Goal: Contribute content: Contribute content

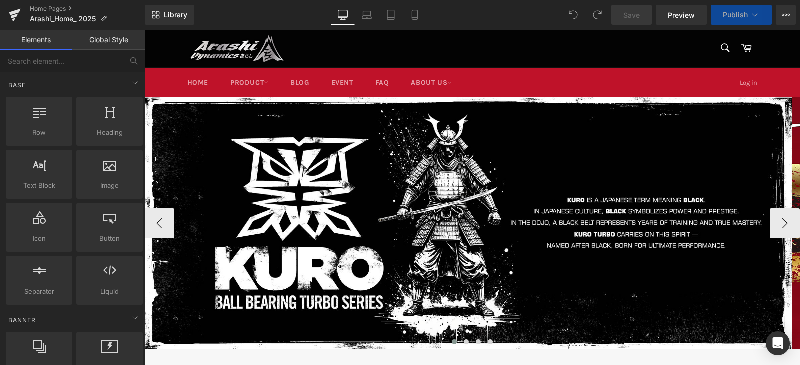
click at [144, 223] on span at bounding box center [144, 223] width 0 height 0
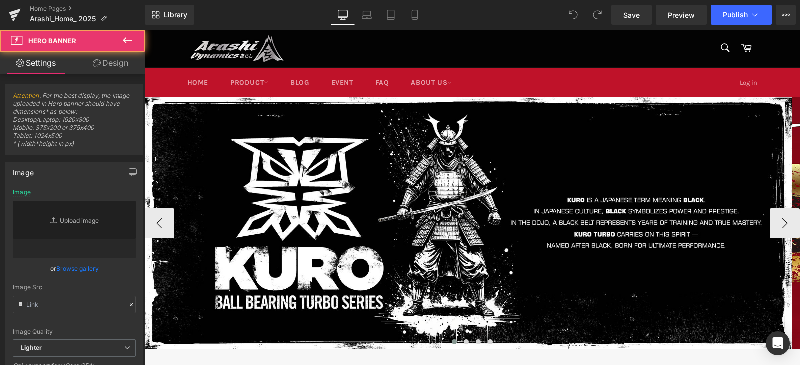
type input "[URL][DOMAIN_NAME]"
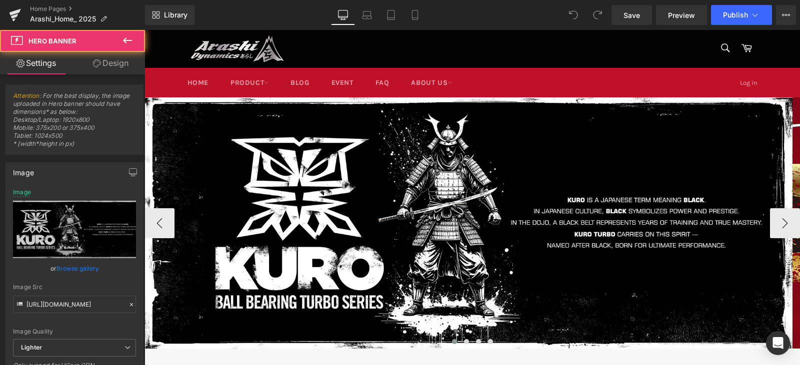
click at [144, 30] on span "Carousel" at bounding box center [144, 30] width 0 height 0
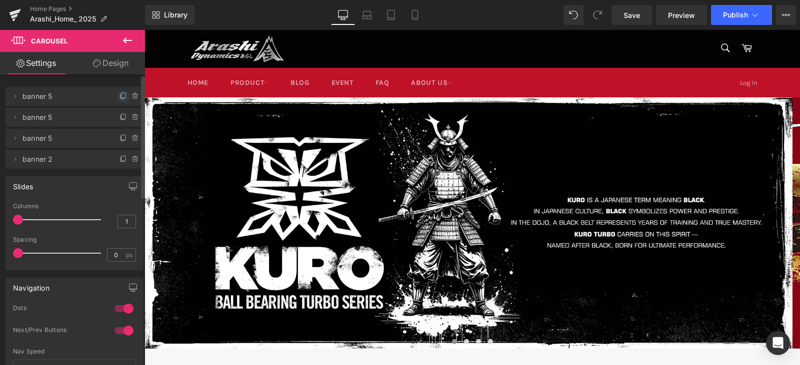
click at [120, 96] on icon at bounding box center [123, 96] width 8 height 8
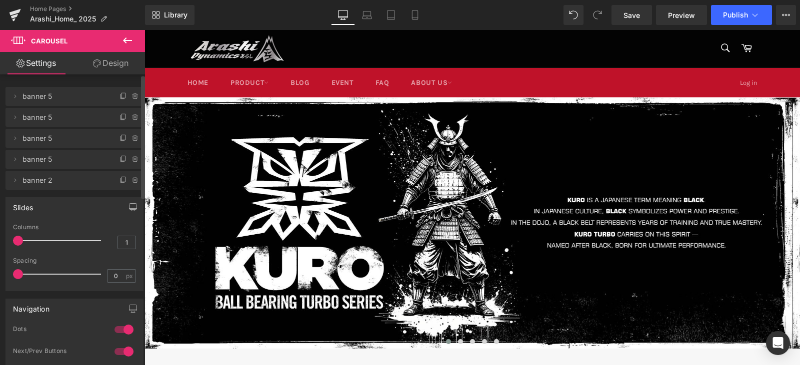
click at [64, 97] on span "banner 5" at bounding box center [64, 96] width 84 height 19
click at [144, 30] on span "Carousel" at bounding box center [144, 30] width 0 height 0
click at [14, 99] on icon at bounding box center [15, 96] width 8 height 8
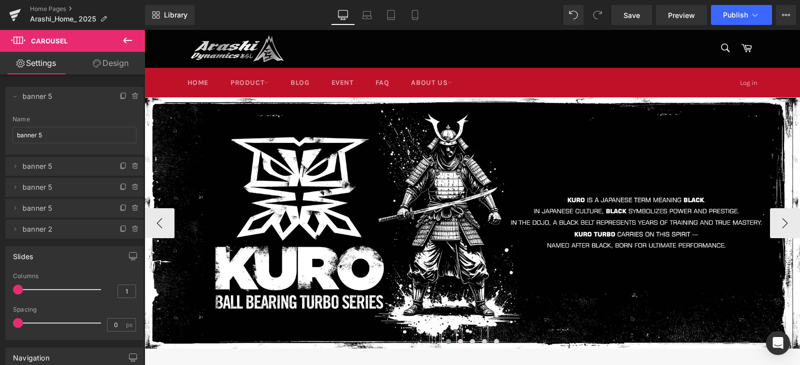
click at [144, 30] on span at bounding box center [144, 30] width 0 height 0
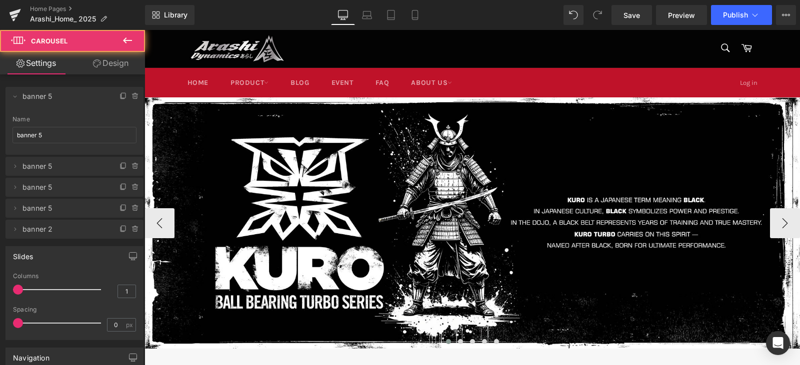
click at [144, 30] on span "Carousel" at bounding box center [144, 30] width 0 height 0
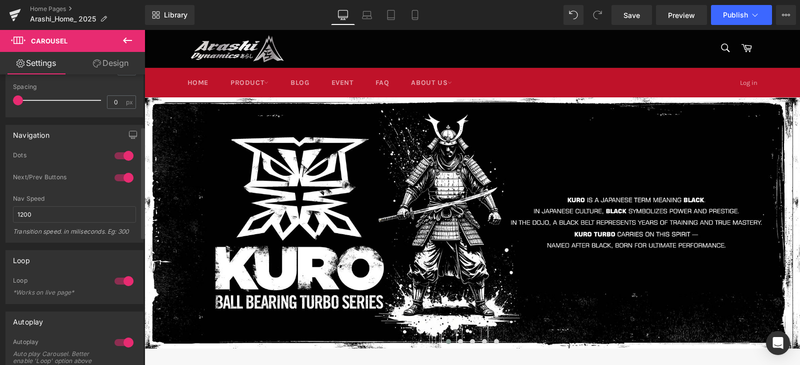
scroll to position [250, 0]
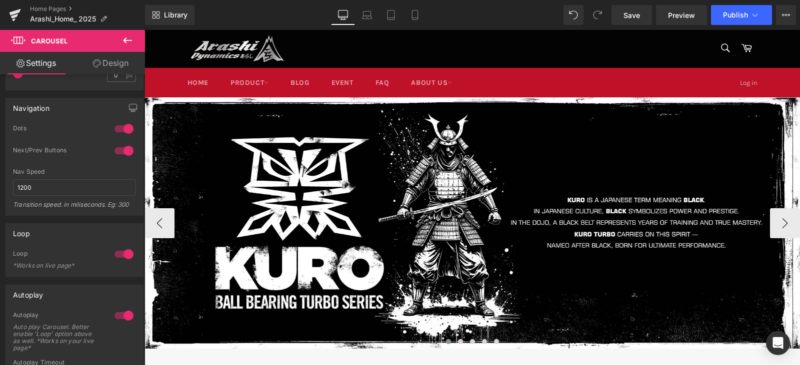
click at [144, 30] on span "Carousel" at bounding box center [144, 30] width 0 height 0
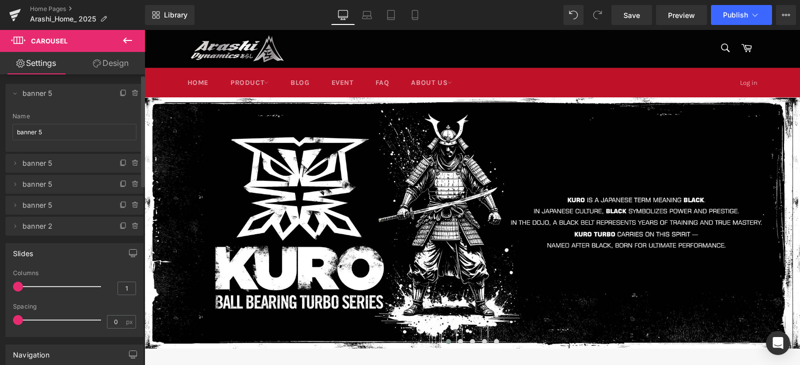
scroll to position [0, 0]
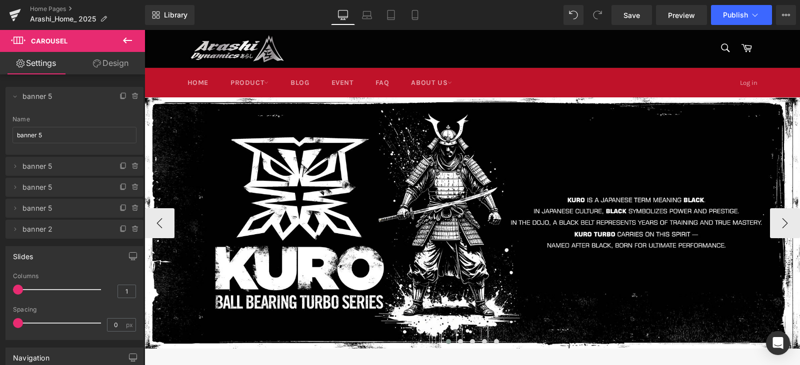
click at [144, 30] on span "Hero Banner" at bounding box center [144, 30] width 0 height 0
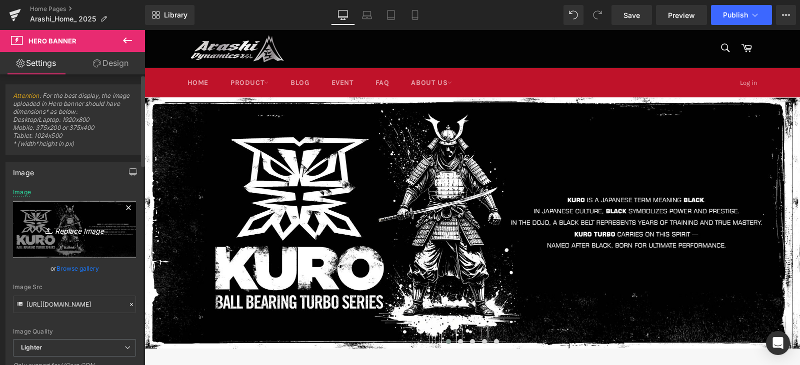
click at [45, 235] on icon at bounding box center [50, 231] width 10 height 10
type input "C:\fakepath\KURO & LAB Z 10% off_1920x745.jpg"
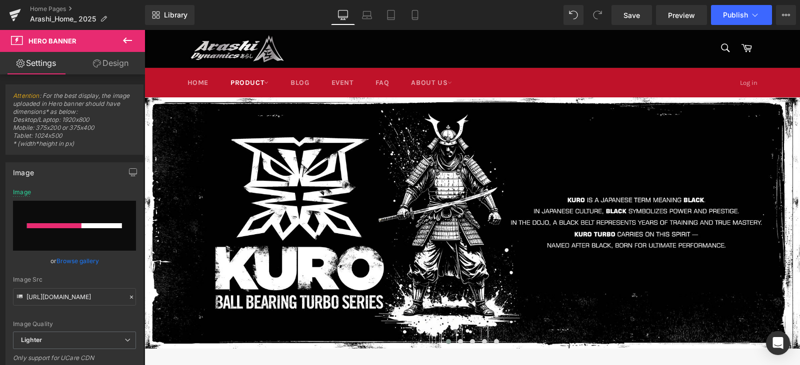
type input "[URL][DOMAIN_NAME]"
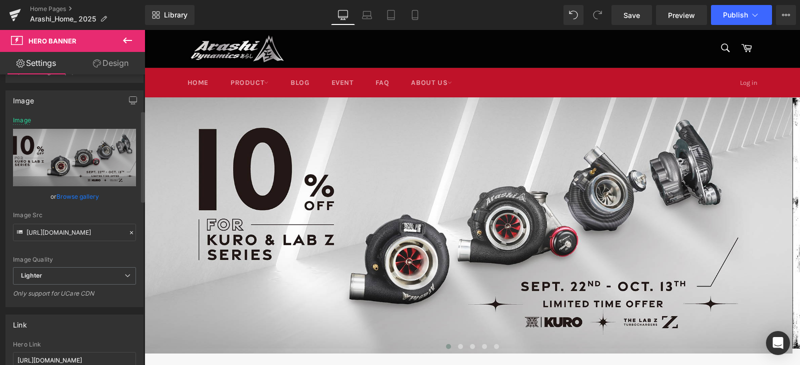
scroll to position [150, 0]
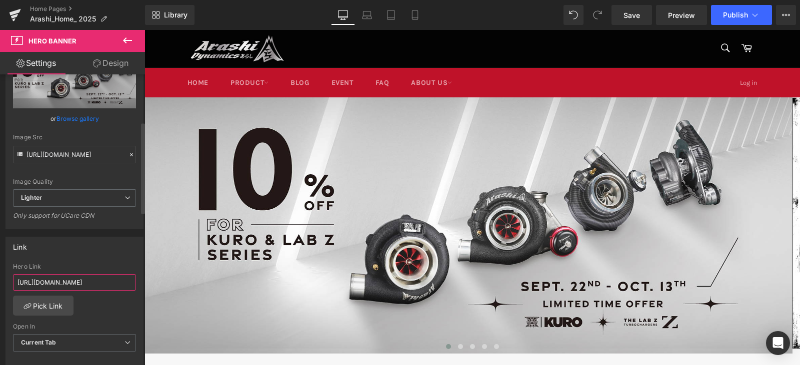
click at [65, 287] on input "[URL][DOMAIN_NAME]" at bounding box center [74, 282] width 123 height 16
paste input "blogs/event/exclusive-offer-10-off-kuro-amp-lab-z-series"
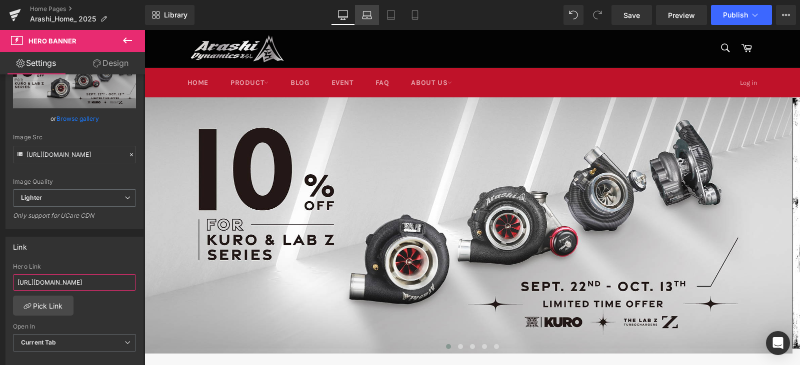
type input "[URL][DOMAIN_NAME]"
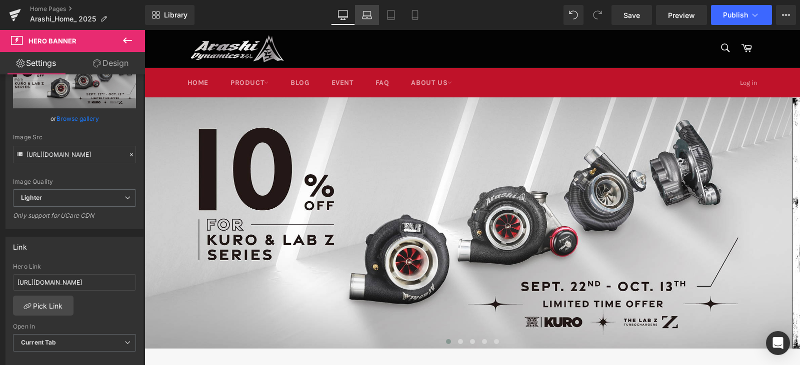
click at [374, 17] on link "Laptop" at bounding box center [367, 15] width 24 height 20
type input "[URL][DOMAIN_NAME]"
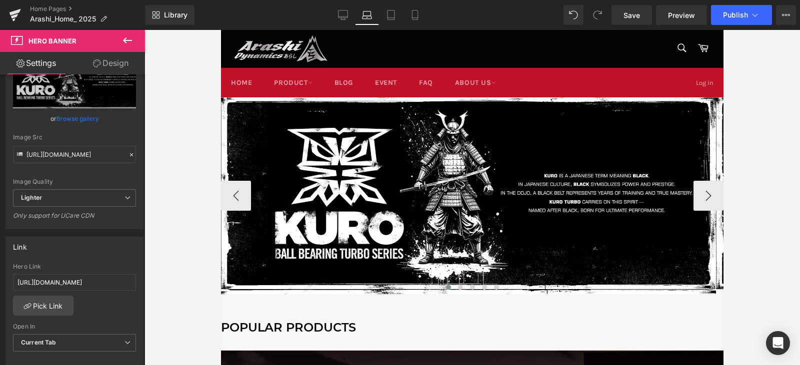
click at [221, 30] on span "Carousel" at bounding box center [221, 30] width 0 height 0
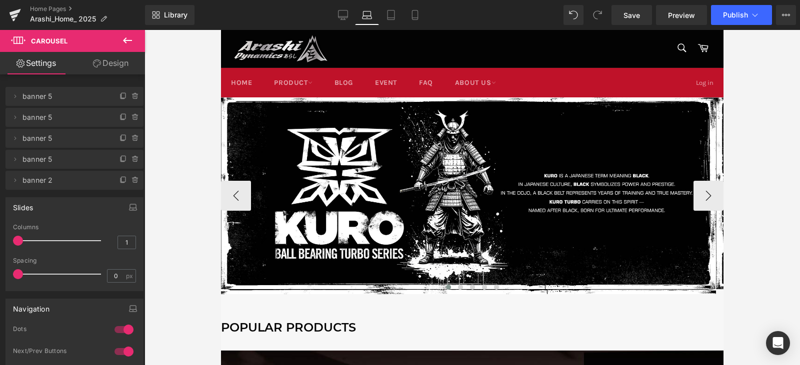
click at [221, 30] on span "Carousel" at bounding box center [221, 30] width 0 height 0
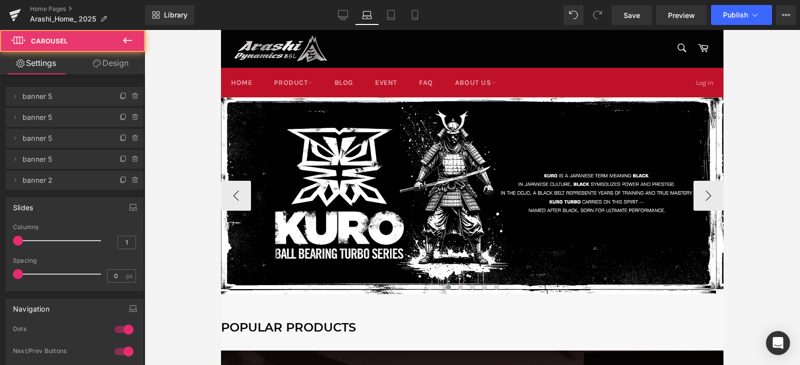
click at [221, 196] on span at bounding box center [221, 196] width 0 height 0
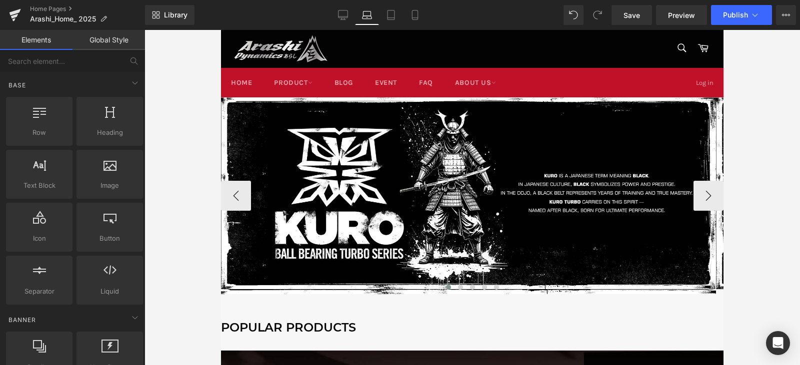
click at [221, 30] on span "Hero Banner" at bounding box center [221, 30] width 0 height 0
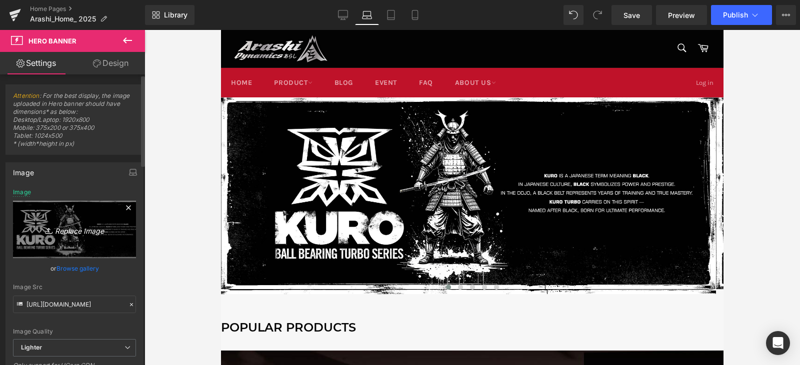
click at [77, 214] on link "Replace Image" at bounding box center [74, 229] width 123 height 57
type input "C:\fakepath\KURO & LAB Z 10% off_1920x745.jpg"
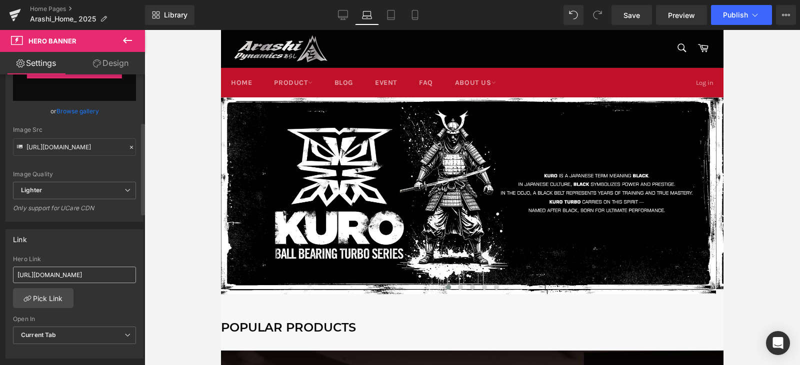
scroll to position [157, 0]
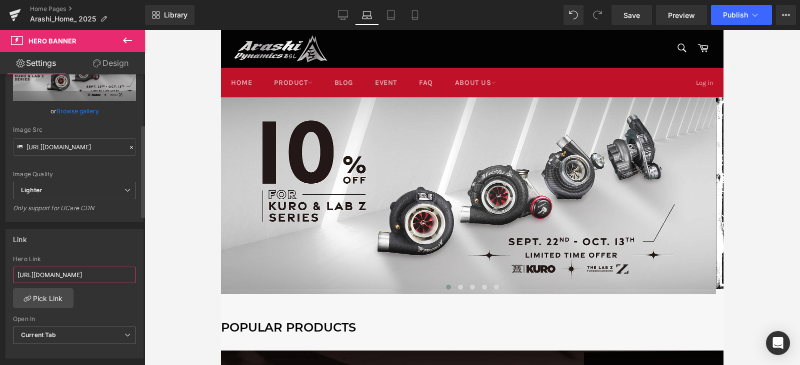
click at [86, 272] on input "[URL][DOMAIN_NAME]" at bounding box center [74, 275] width 123 height 16
drag, startPoint x: 399, startPoint y: 13, endPoint x: 102, endPoint y: 4, distance: 296.5
click at [399, 13] on link "Tablet" at bounding box center [391, 15] width 24 height 20
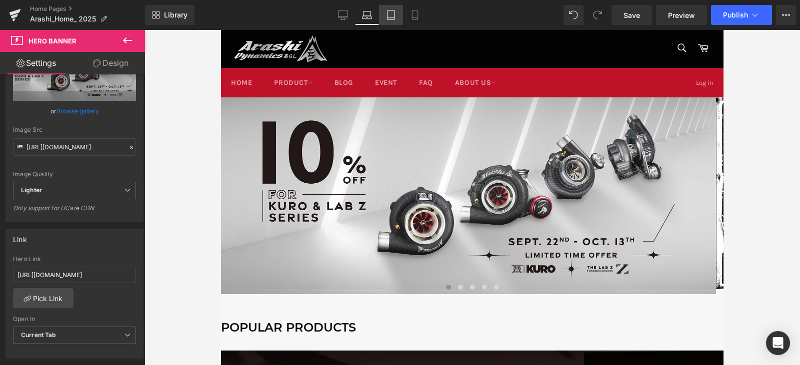
type input "[URL][DOMAIN_NAME]"
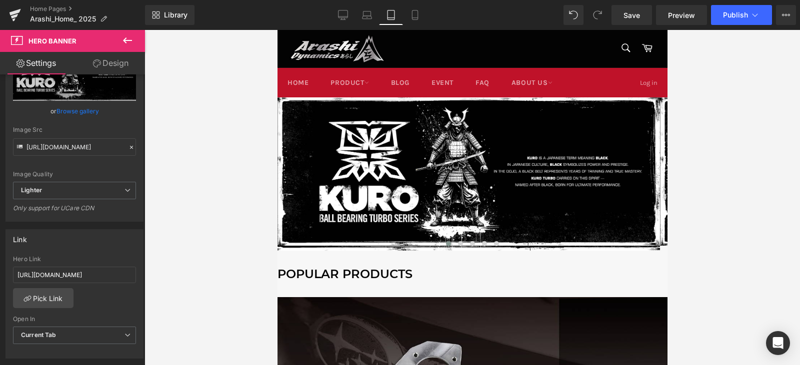
click at [277, 30] on span "Hero Banner" at bounding box center [277, 30] width 0 height 0
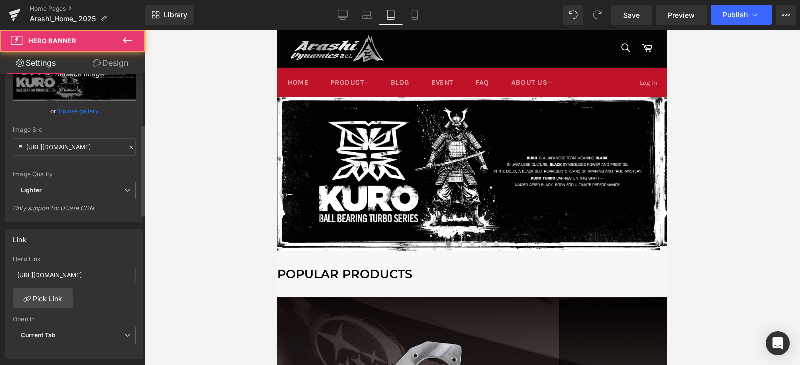
click at [63, 95] on link "Replace Image" at bounding box center [74, 71] width 123 height 57
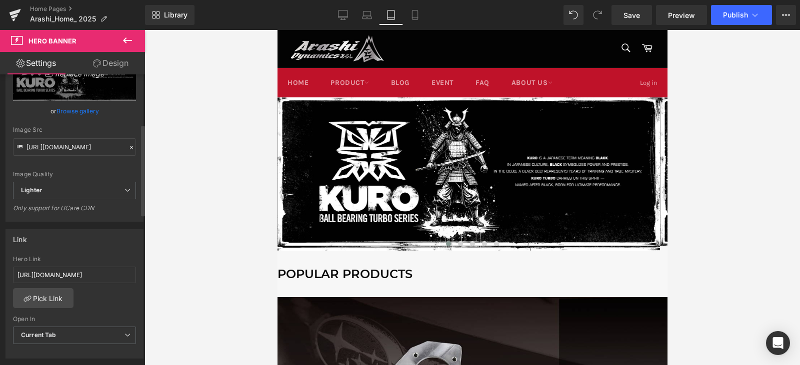
type input "C:\fakepath\KURO & LAB Z 10% off_1920x745.jpg"
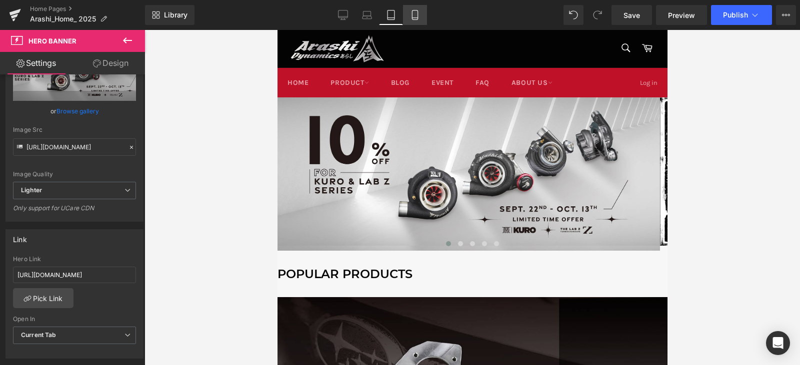
click at [412, 17] on icon at bounding box center [414, 14] width 5 height 9
type input "[URL][DOMAIN_NAME]"
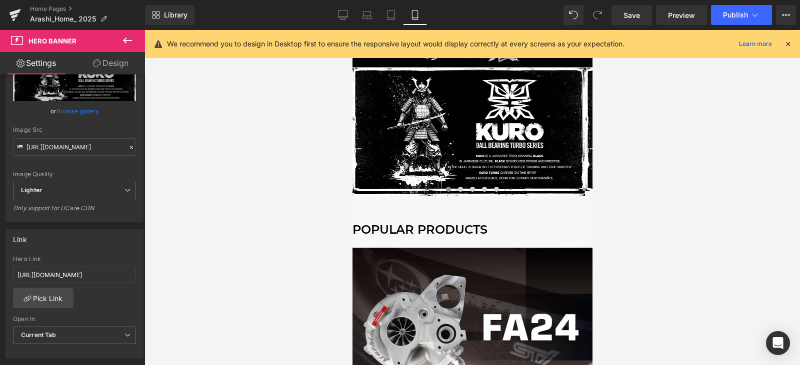
click at [352, 30] on span "Hero Banner" at bounding box center [352, 30] width 0 height 0
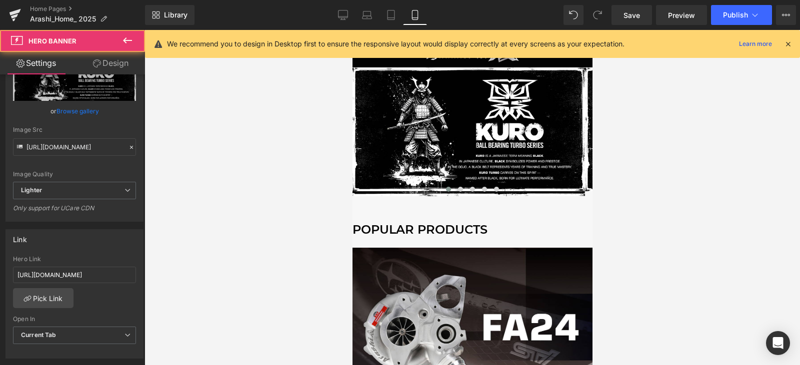
click at [352, 30] on span "Carousel" at bounding box center [352, 30] width 0 height 0
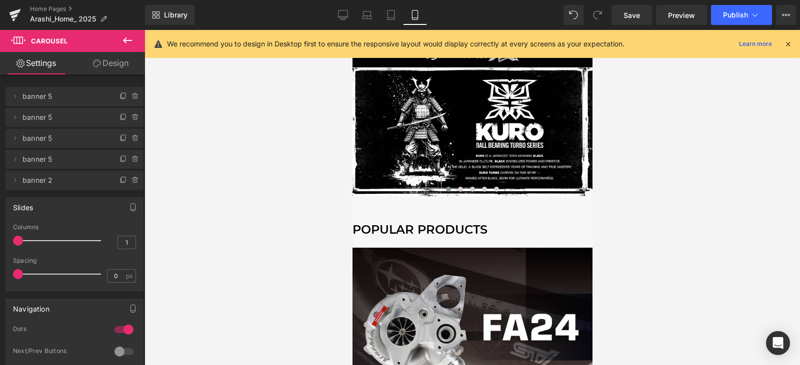
click at [352, 132] on span at bounding box center [352, 132] width 0 height 0
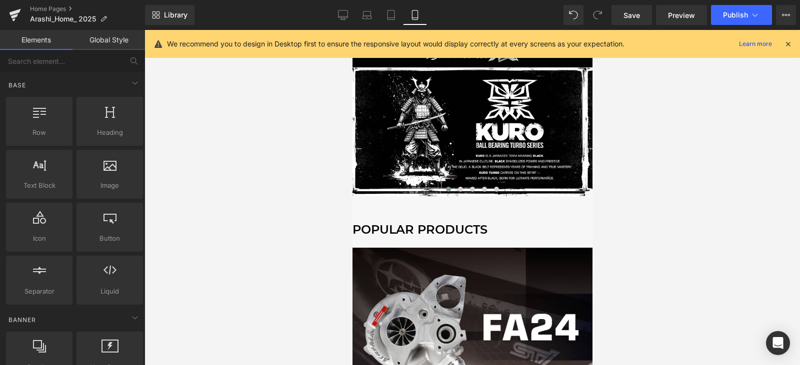
drag, startPoint x: 463, startPoint y: 92, endPoint x: 629, endPoint y: 152, distance: 176.7
click at [352, 30] on span "Hero Banner" at bounding box center [352, 30] width 0 height 0
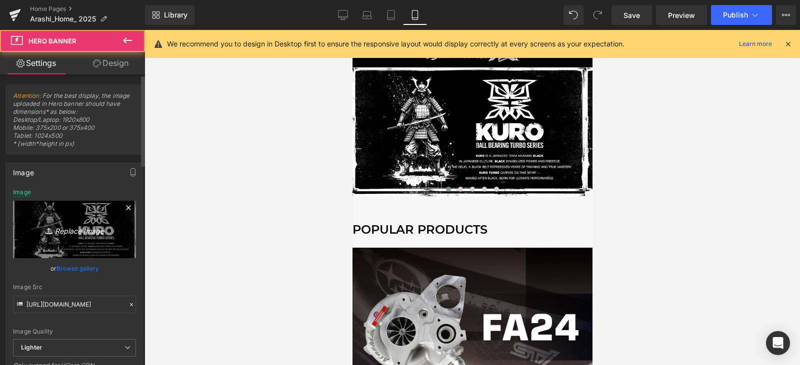
click at [68, 235] on icon "Replace Image" at bounding box center [74, 229] width 80 height 12
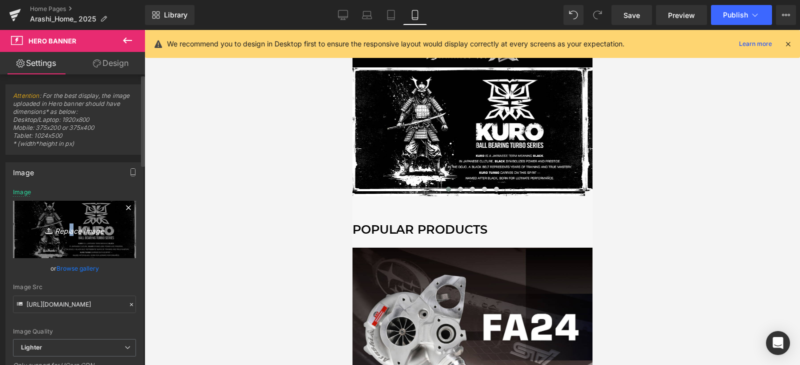
type input "C:\fakepath\KURO & LAB Z 10% off_750x400.jpg"
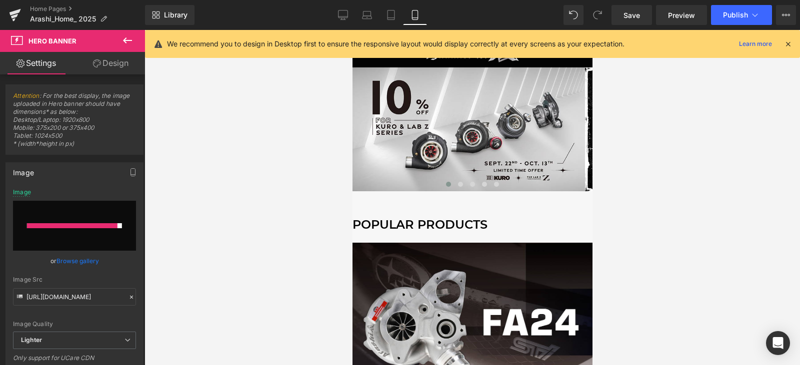
type input "[URL][DOMAIN_NAME]"
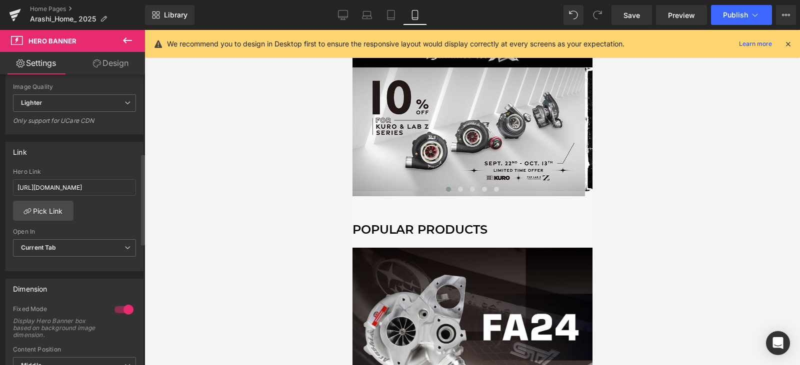
scroll to position [250, 0]
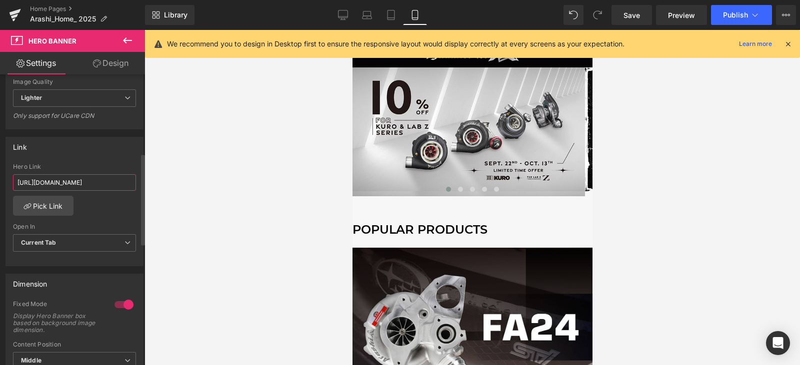
click at [92, 181] on input "[URL][DOMAIN_NAME]" at bounding box center [74, 182] width 123 height 16
click at [748, 12] on button "Publish" at bounding box center [741, 15] width 61 height 20
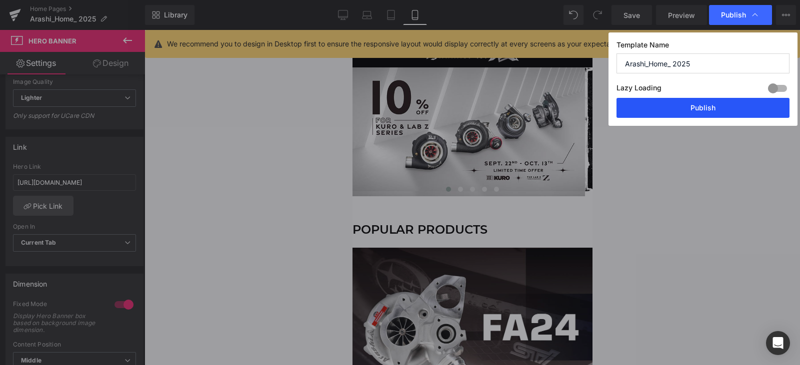
click at [700, 112] on button "Publish" at bounding box center [702, 108] width 173 height 20
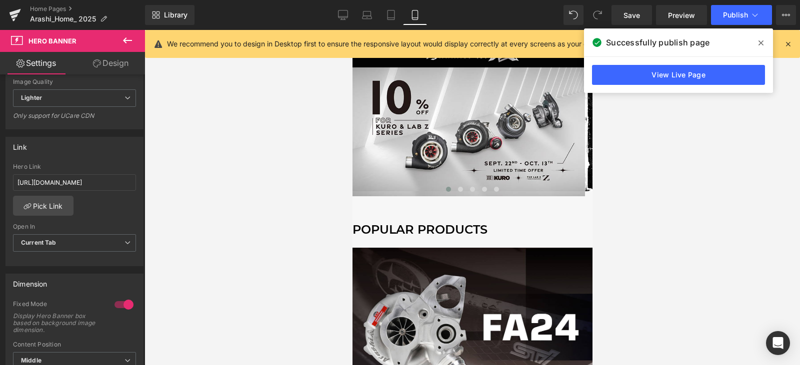
click at [776, 224] on div at bounding box center [471, 197] width 655 height 335
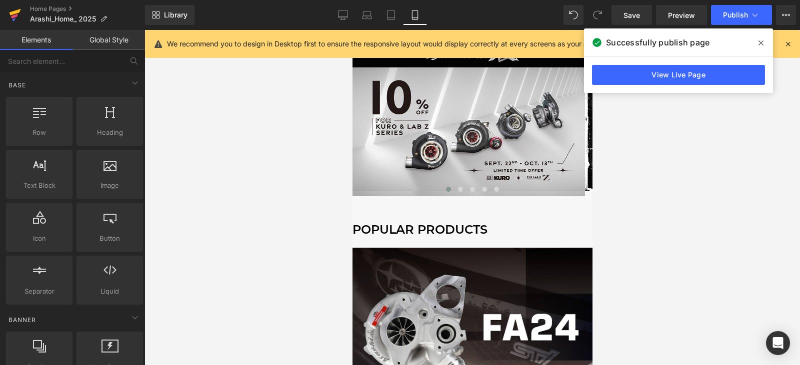
click at [17, 7] on icon at bounding box center [15, 14] width 12 height 25
